Goal: Task Accomplishment & Management: Manage account settings

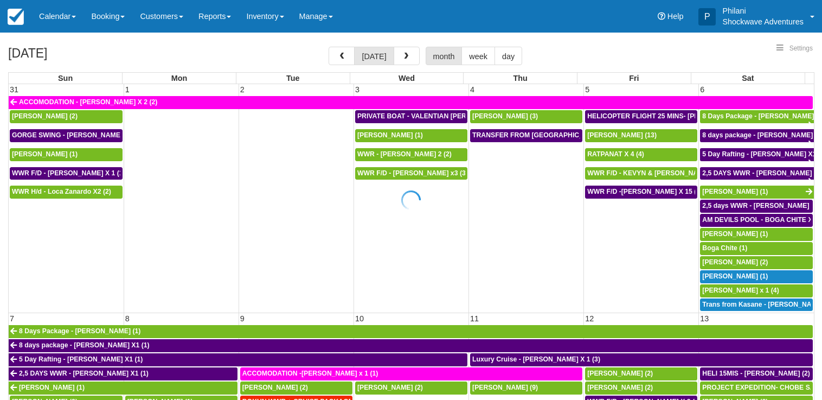
select select
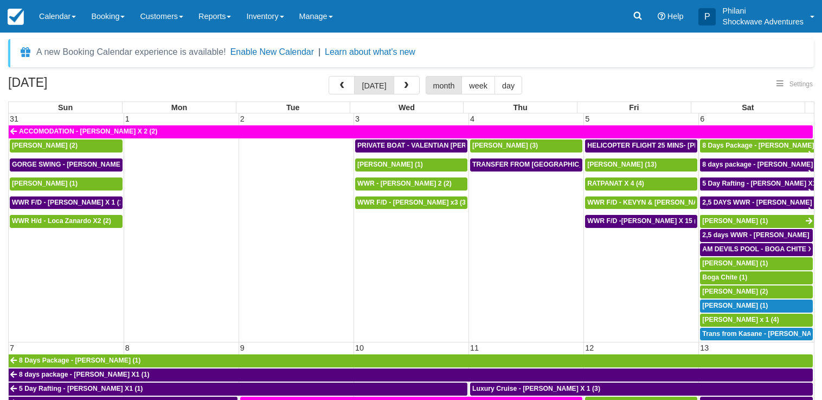
select select
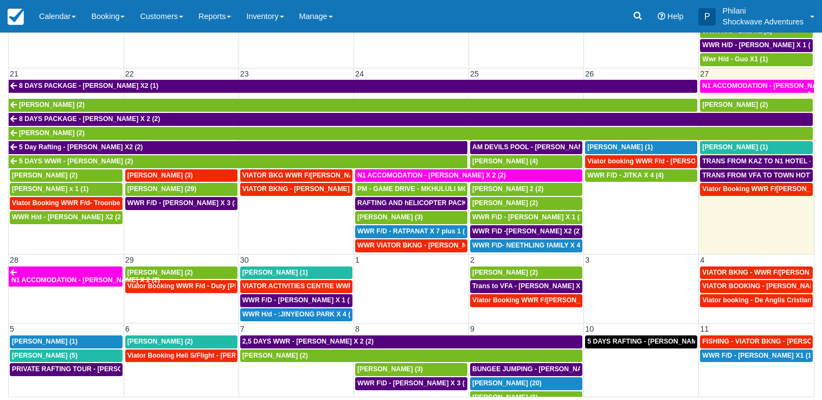
scroll to position [530, 0]
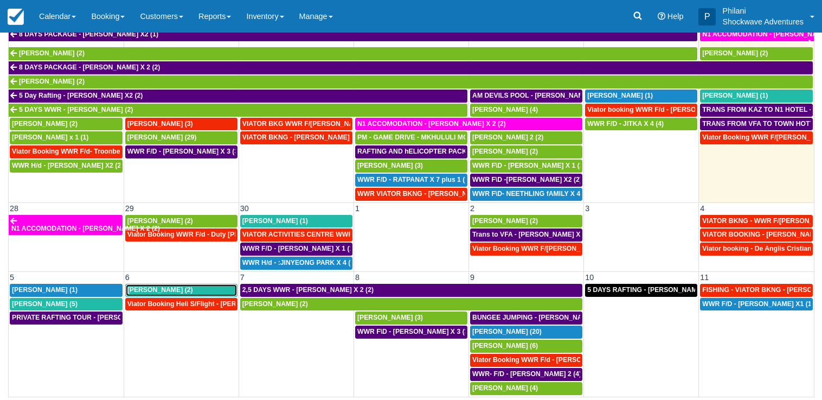
click at [144, 286] on div "Tobias Dollenbacher (2)" at bounding box center [181, 290] width 108 height 9
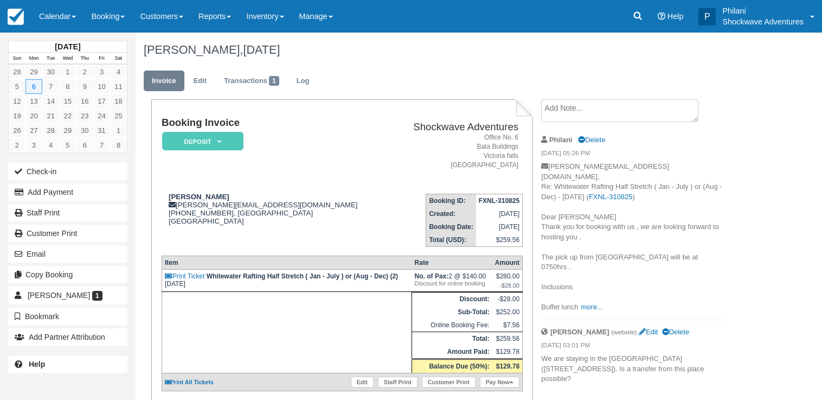
click at [588, 279] on p "tobias.dollenbacher@gmx.de, Re: Whitewater Rafting Half Stretch ( Jan - July ) …" at bounding box center [632, 237] width 183 height 151
click at [585, 303] on link "more..." at bounding box center [592, 307] width 22 height 8
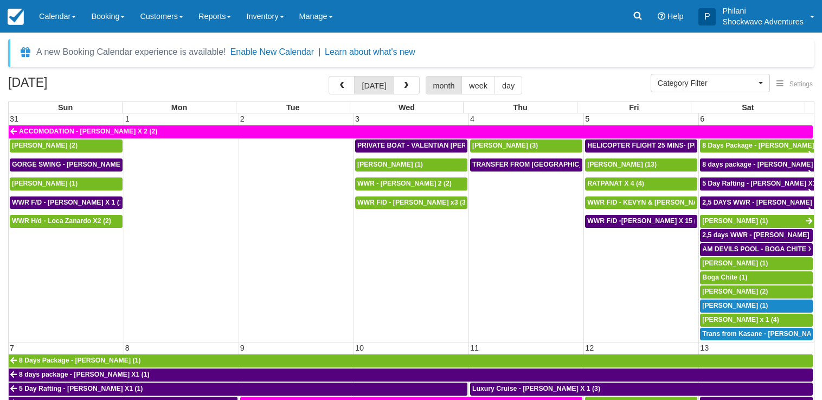
select select
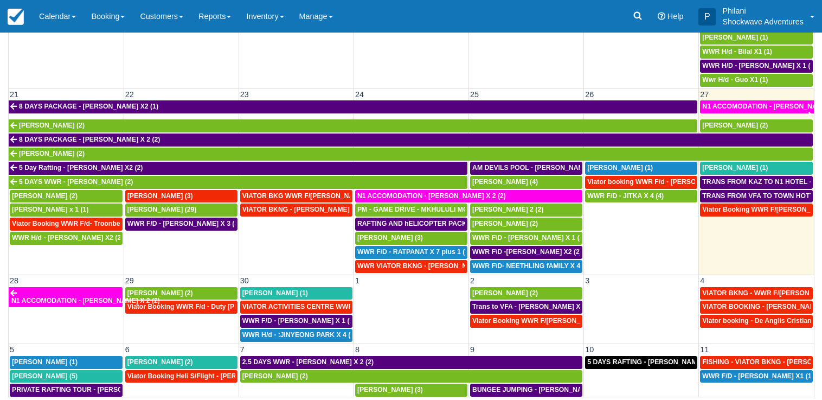
scroll to position [374, 0]
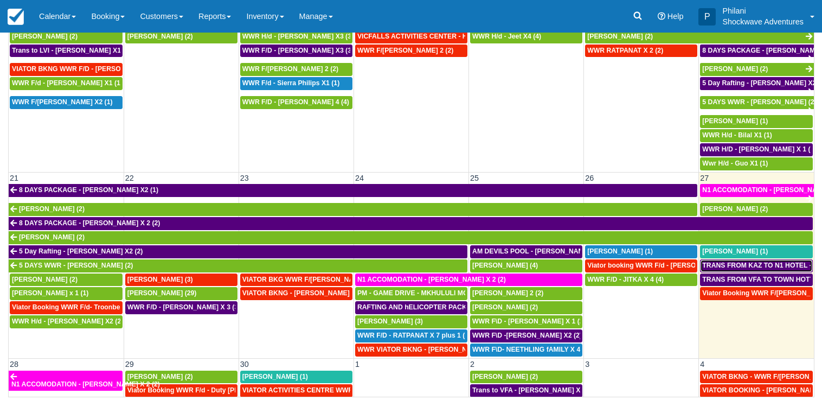
click at [740, 266] on span "TRANS FROM KAZ TO N1 HOTEL -NTAYLOR ROBERTS X2 (2)" at bounding box center [810, 265] width 217 height 8
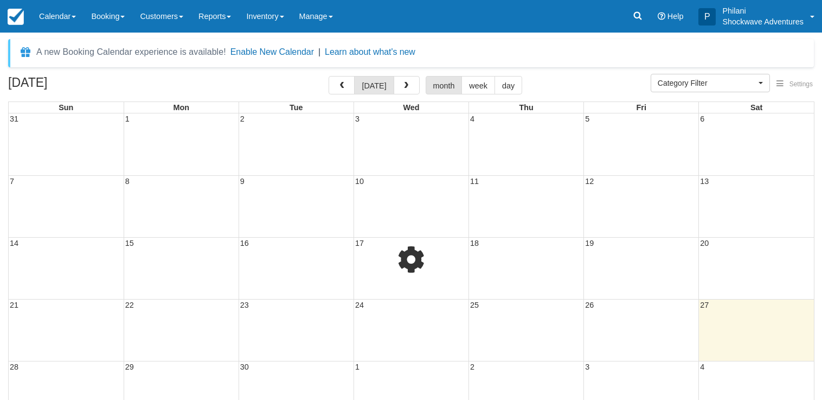
select select
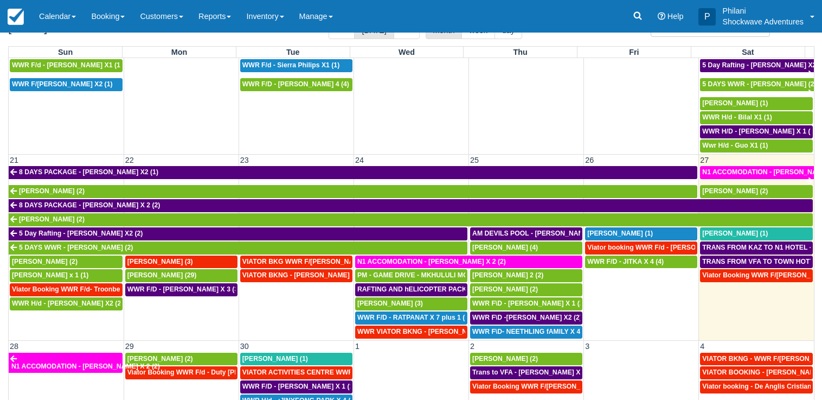
scroll to position [478, 0]
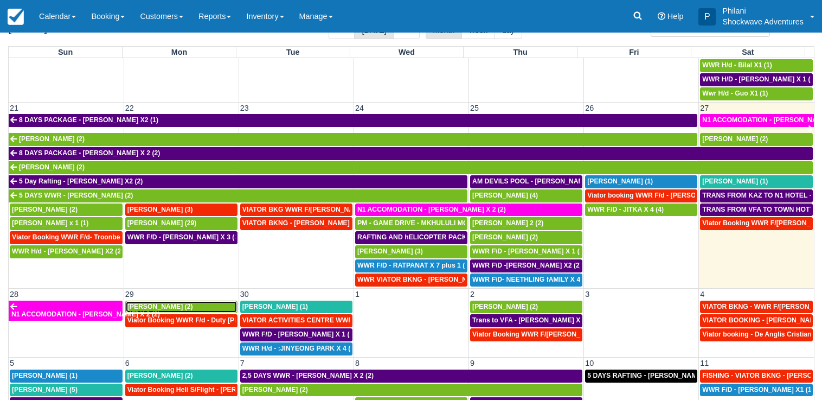
click at [158, 309] on span "Danie Barnard (2)" at bounding box center [160, 307] width 66 height 8
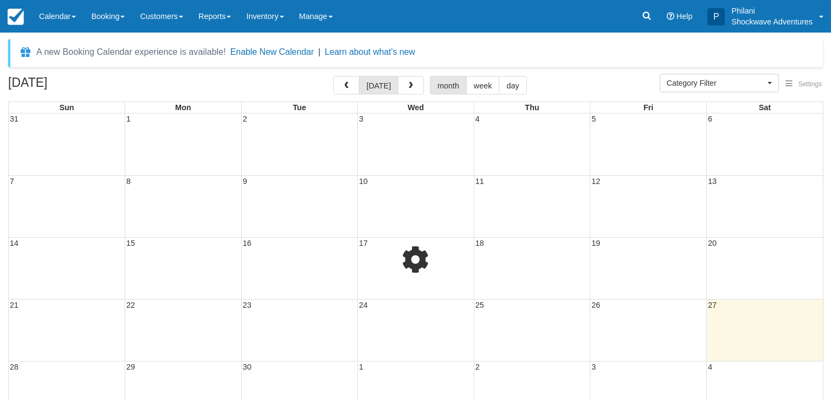
select select
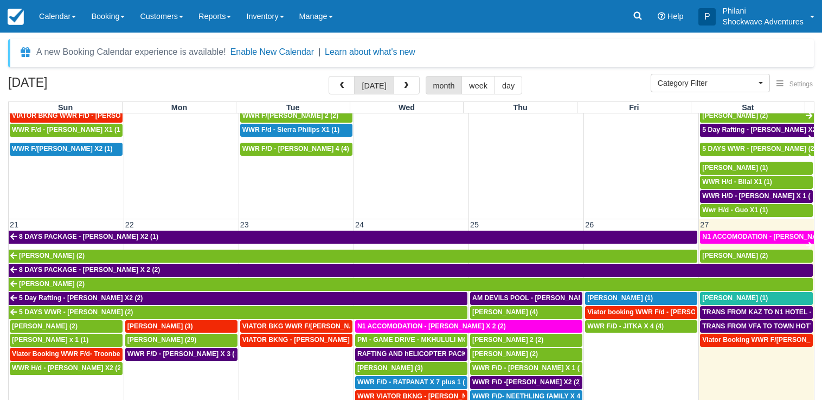
scroll to position [89, 0]
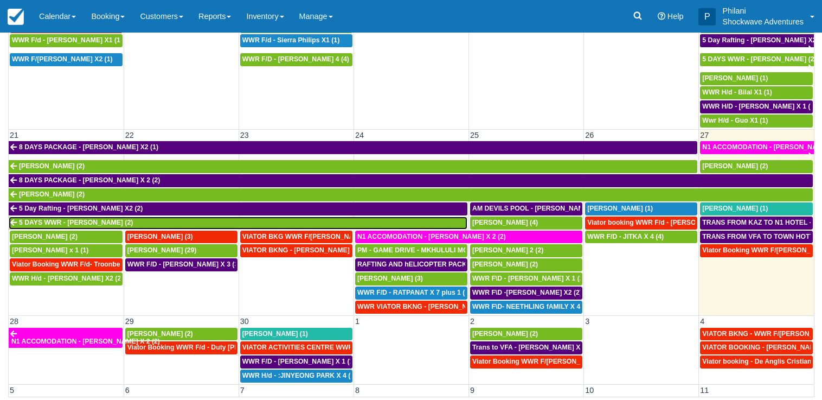
drag, startPoint x: 298, startPoint y: 226, endPoint x: 279, endPoint y: 213, distance: 22.7
click at [298, 226] on link "5 DAYS WWR - Graeme Edgerton (2)" at bounding box center [238, 222] width 459 height 13
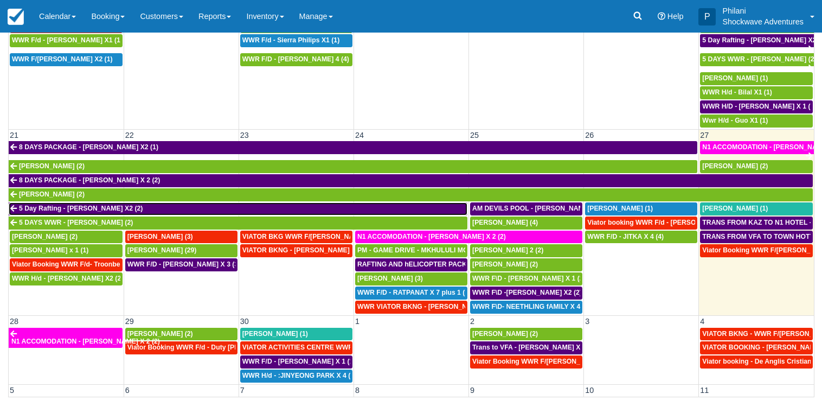
click at [279, 213] on link "5 Day Rafting - Graeme Edgerton X2 (2)" at bounding box center [238, 208] width 459 height 13
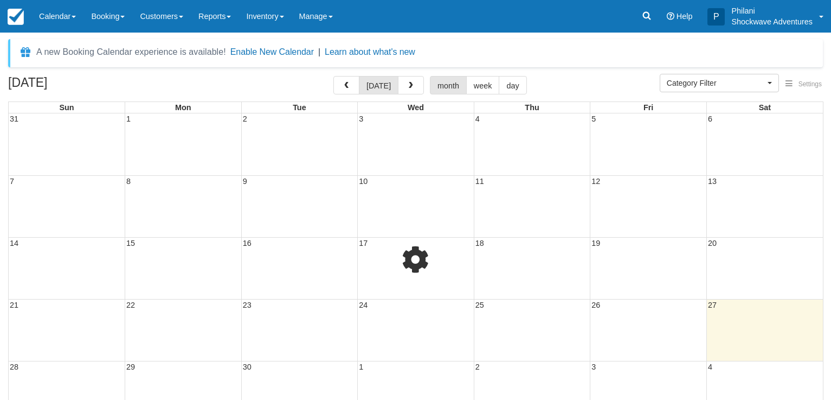
select select
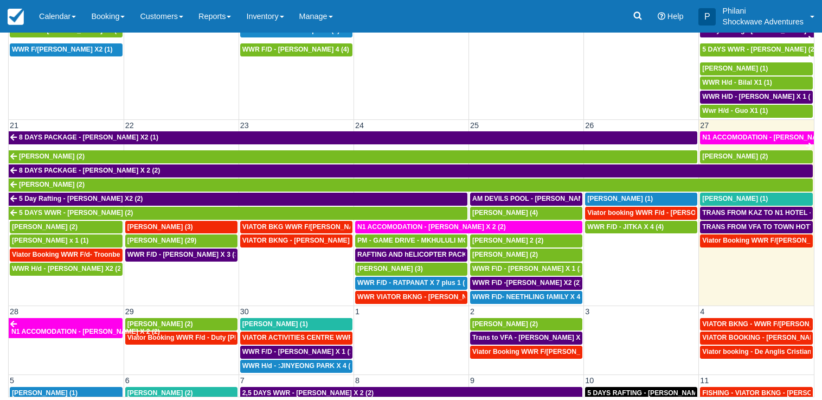
scroll to position [426, 0]
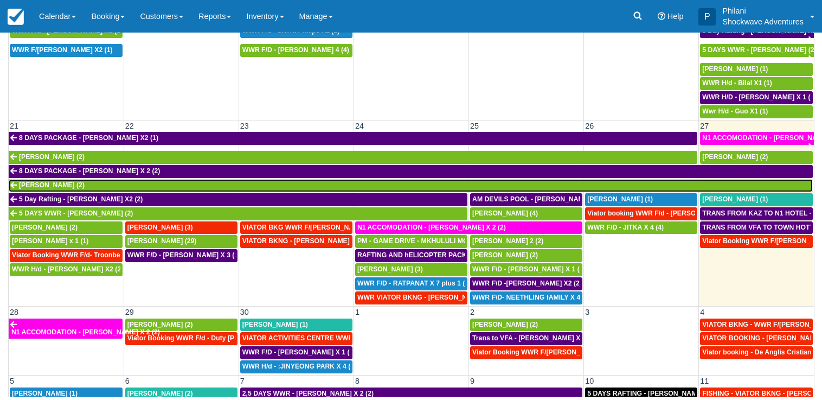
click at [55, 189] on span "Taylor Roberts (2)" at bounding box center [52, 185] width 66 height 8
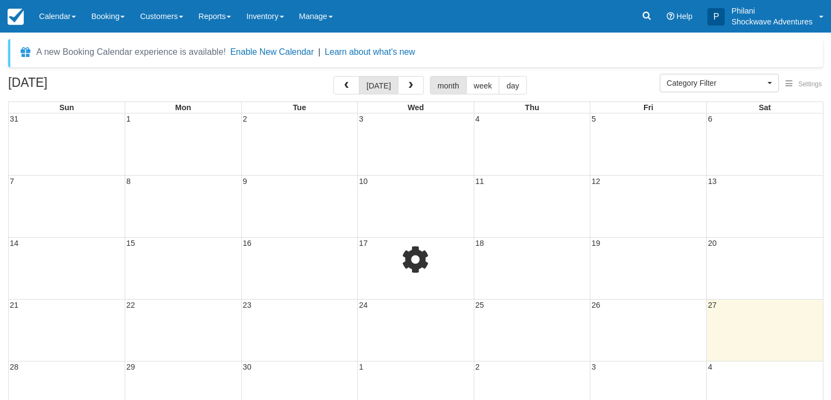
select select
